Goal: Task Accomplishment & Management: Manage account settings

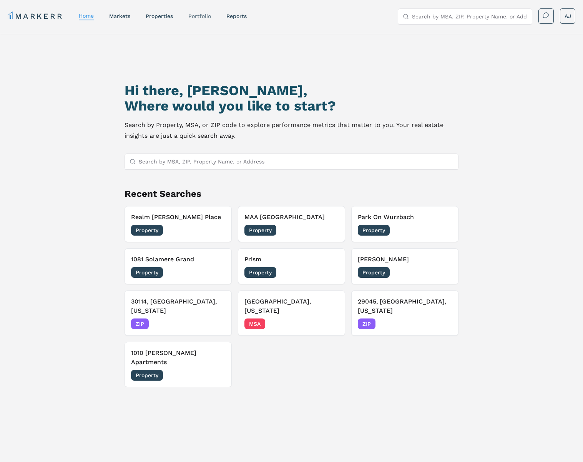
click at [202, 17] on link "Portfolio" at bounding box center [199, 16] width 23 height 6
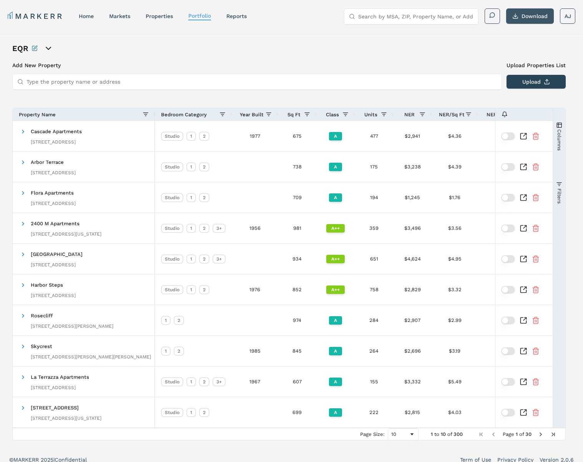
click at [532, 18] on button "Download" at bounding box center [530, 15] width 48 height 15
click at [510, 136] on button "button" at bounding box center [508, 137] width 14 height 8
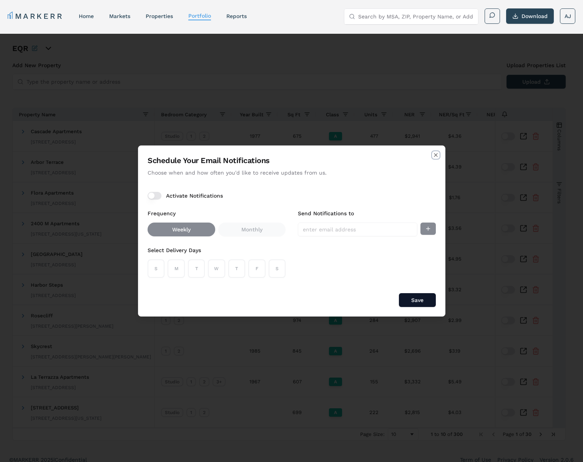
click at [436, 156] on icon "button" at bounding box center [435, 155] width 3 height 3
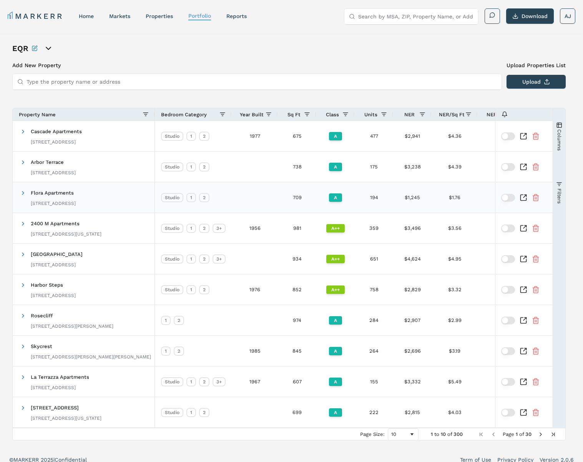
scroll to position [8, 0]
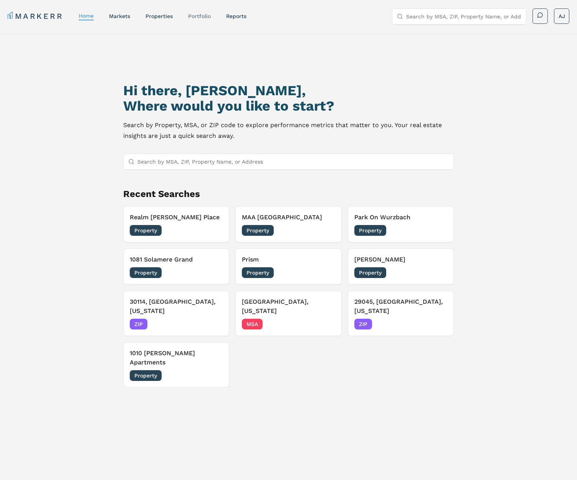
click at [194, 19] on link "Portfolio" at bounding box center [199, 16] width 23 height 6
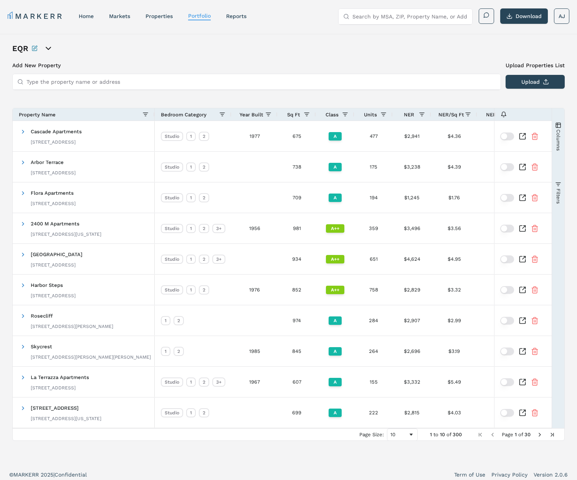
click at [5, 119] on div "EQR Add New Property Upload Properties List Type the property name or address U…" at bounding box center [288, 249] width 577 height 431
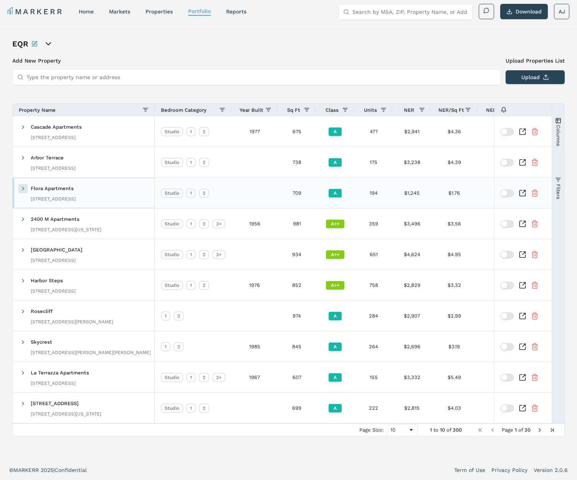
click at [24, 191] on span at bounding box center [23, 189] width 6 height 6
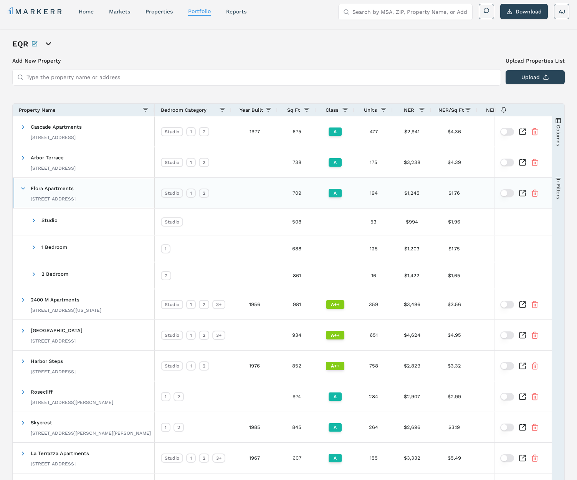
drag, startPoint x: 23, startPoint y: 191, endPoint x: 33, endPoint y: 210, distance: 21.8
click at [23, 191] on span at bounding box center [23, 189] width 6 height 6
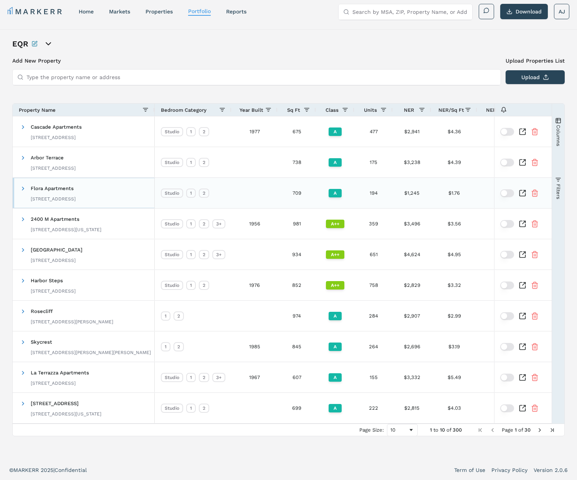
drag, startPoint x: 24, startPoint y: 189, endPoint x: 35, endPoint y: 202, distance: 17.1
click at [24, 189] on span at bounding box center [23, 189] width 6 height 6
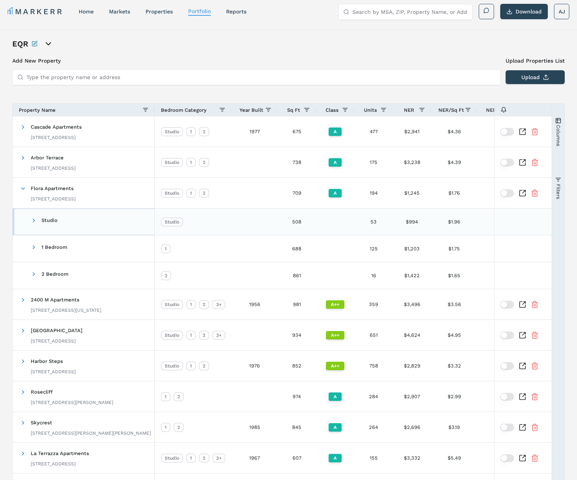
click at [30, 219] on span "Studio" at bounding box center [39, 222] width 38 height 18
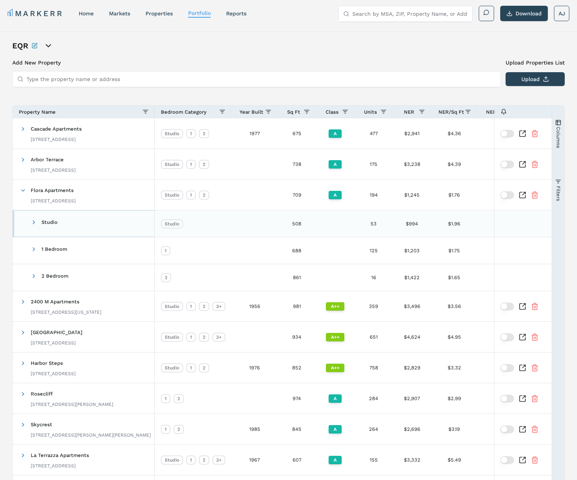
click at [32, 219] on span at bounding box center [34, 222] width 6 height 6
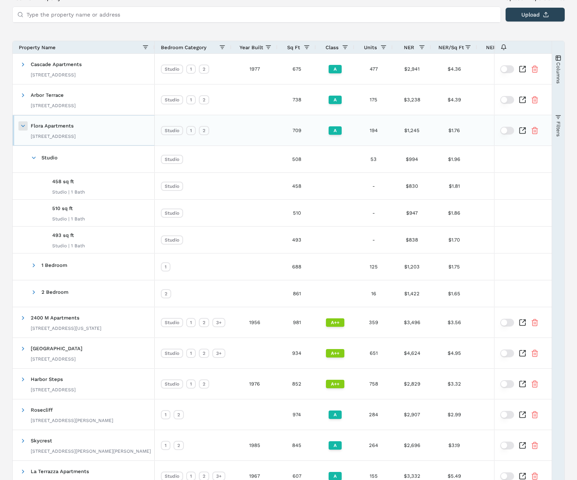
click at [20, 125] on span at bounding box center [23, 126] width 6 height 6
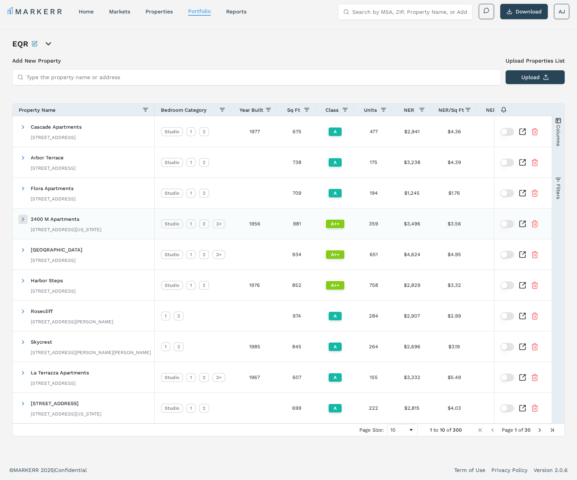
click at [21, 219] on span at bounding box center [23, 219] width 6 height 6
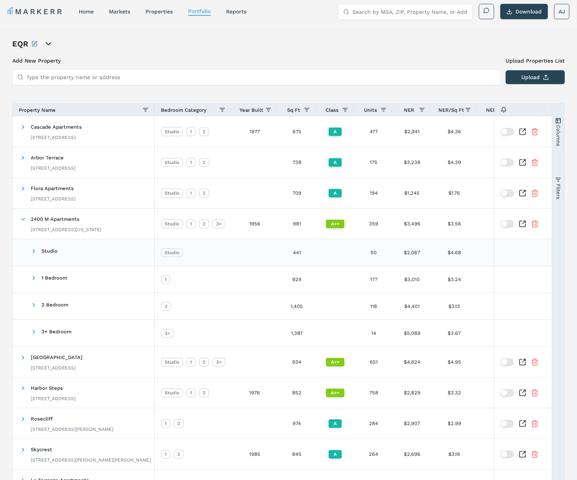
click at [33, 251] on span at bounding box center [34, 251] width 6 height 6
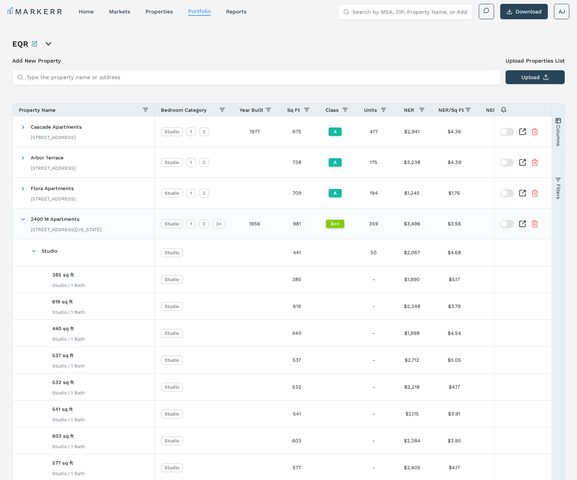
drag, startPoint x: 23, startPoint y: 219, endPoint x: 31, endPoint y: 218, distance: 7.3
click at [25, 219] on span at bounding box center [23, 219] width 6 height 6
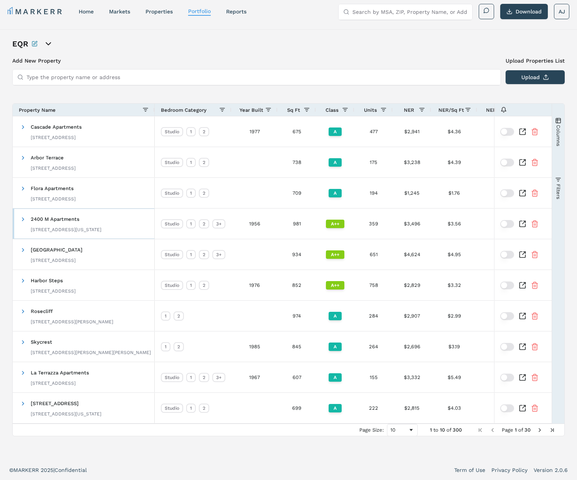
scroll to position [0, 0]
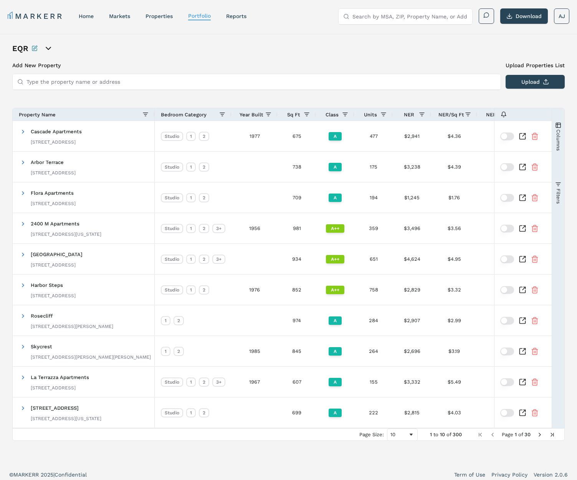
drag, startPoint x: 459, startPoint y: 73, endPoint x: 453, endPoint y: 76, distance: 6.4
click at [459, 73] on div "Add New Property Upload Properties List Type the property name or address Upload" at bounding box center [288, 75] width 553 height 28
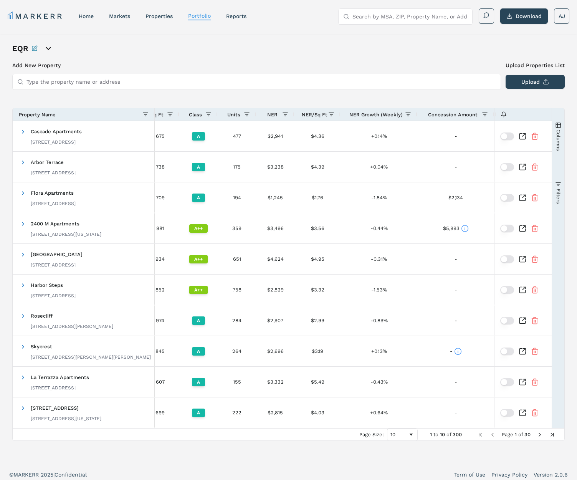
click at [560, 150] on span "Columns" at bounding box center [558, 140] width 6 height 22
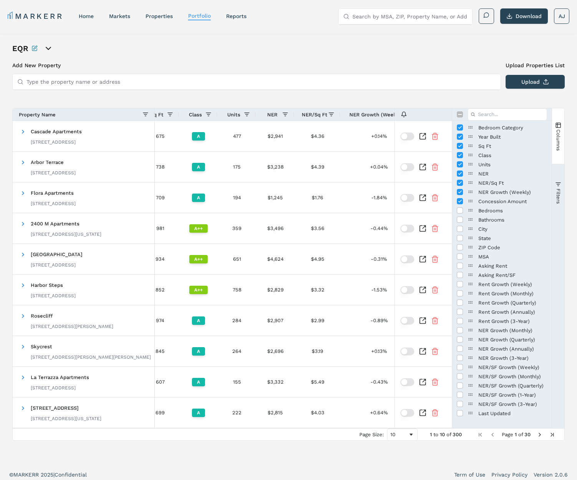
scroll to position [5, 0]
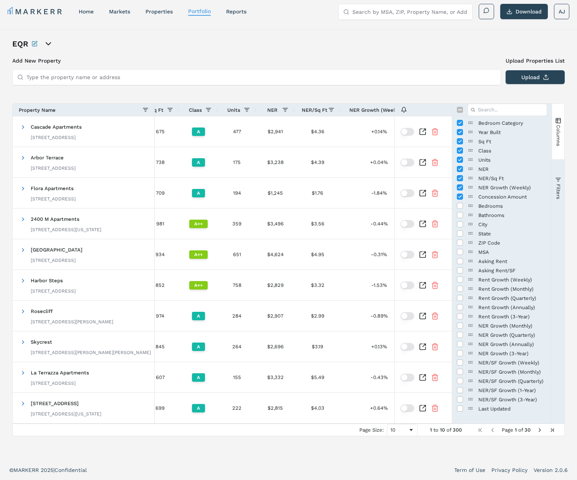
click at [402, 56] on div "EQR Add New Property Upload Properties List Type the property name or address U…" at bounding box center [288, 244] width 553 height 413
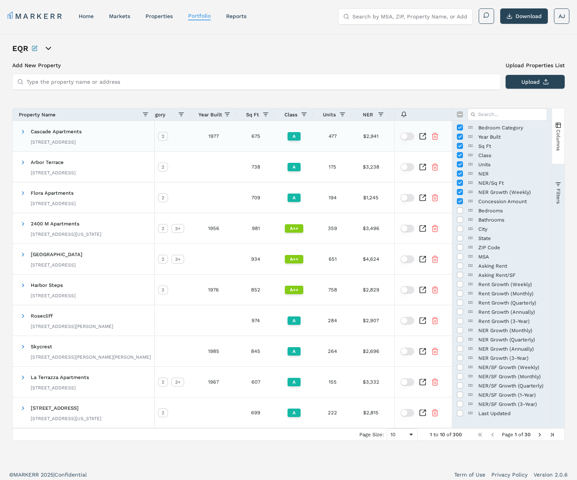
scroll to position [0, 2]
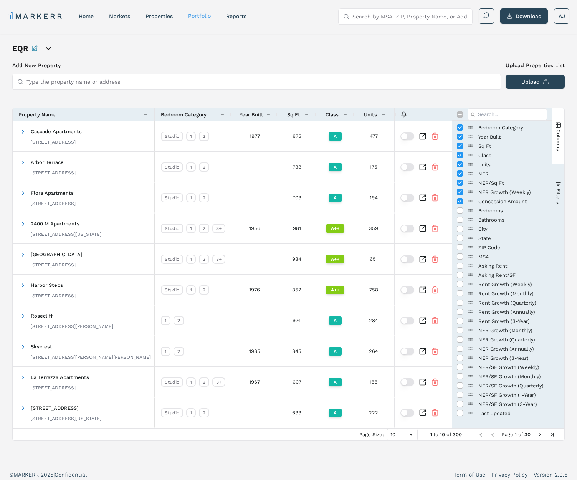
click at [560, 131] on span "Columns" at bounding box center [558, 140] width 6 height 22
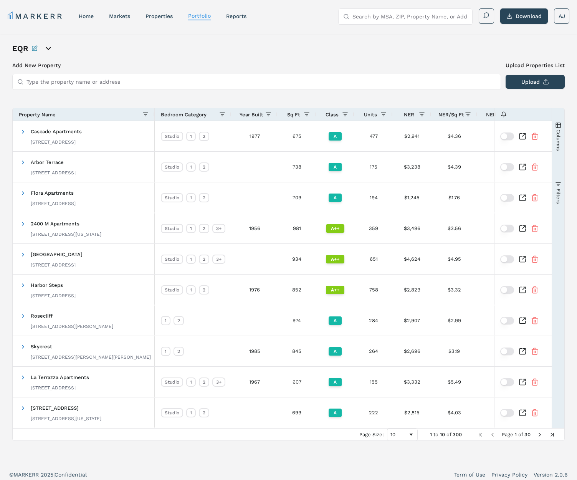
click at [527, 45] on div "EQR" at bounding box center [288, 48] width 553 height 11
click at [81, 21] on nav "MARKERR home markets properties Portfolio reports" at bounding box center [127, 16] width 239 height 11
click at [84, 17] on link "home" at bounding box center [86, 16] width 15 height 6
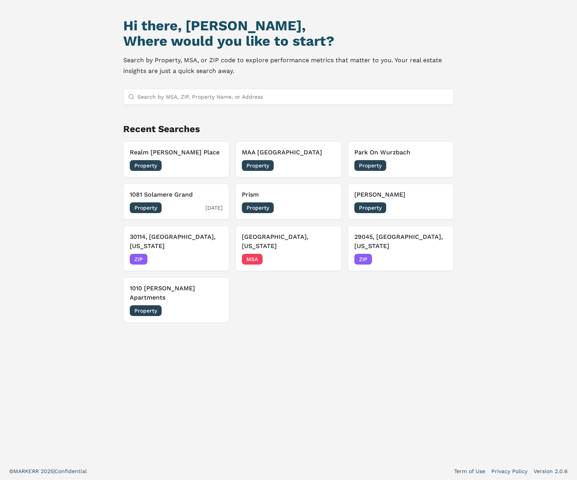
scroll to position [66, 0]
